Goal: Task Accomplishment & Management: Use online tool/utility

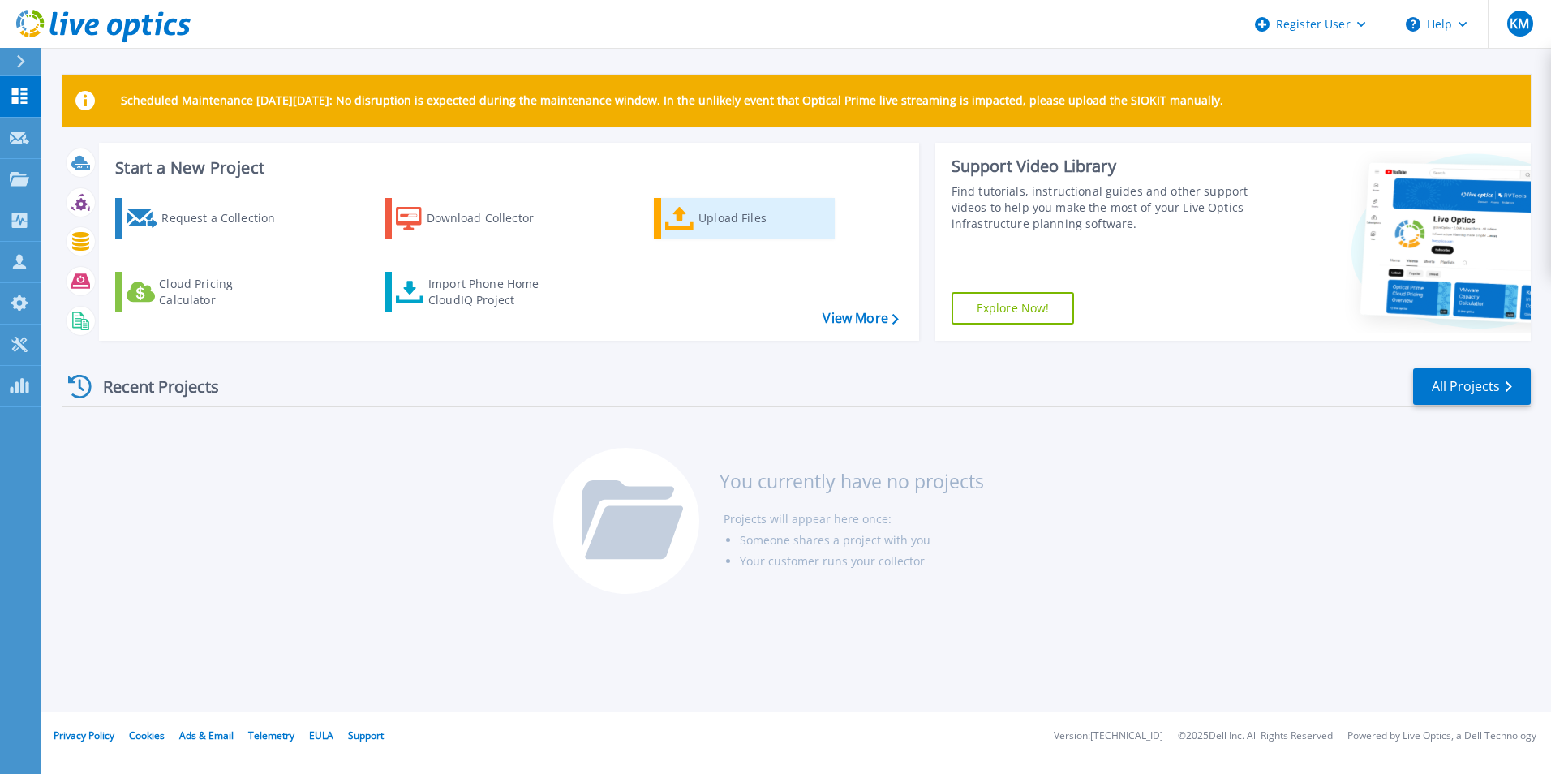
click at [718, 231] on div "Upload Files" at bounding box center [764, 218] width 130 height 32
